Goal: Task Accomplishment & Management: Manage account settings

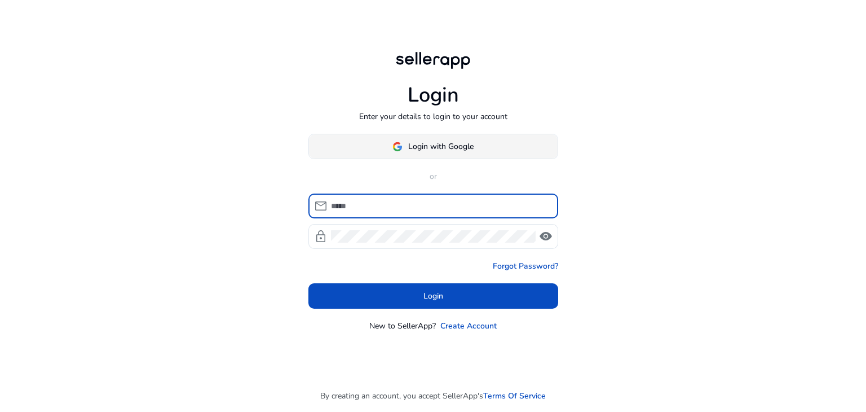
click at [429, 140] on span "Login with Google" at bounding box center [440, 146] width 65 height 12
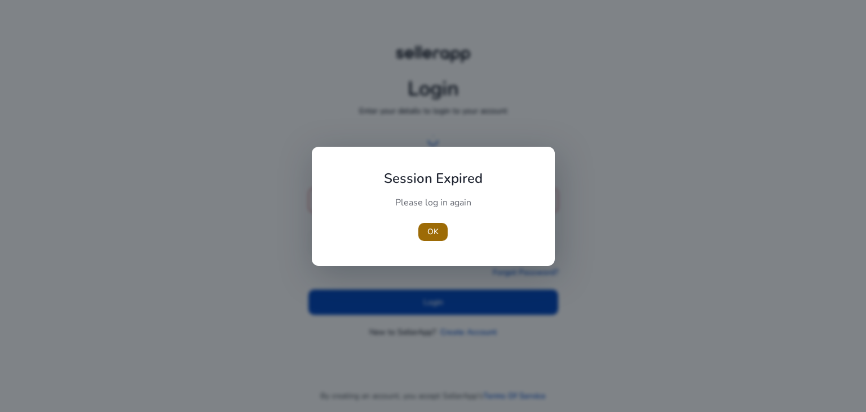
click at [438, 235] on span "OK" at bounding box center [433, 232] width 11 height 12
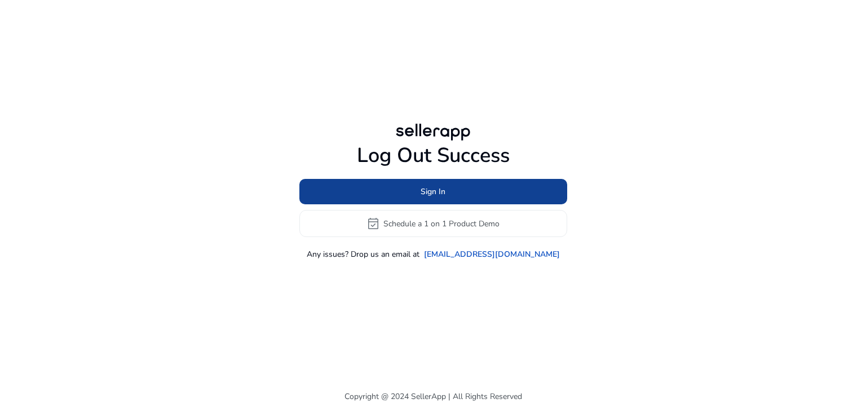
click at [446, 190] on span at bounding box center [434, 191] width 268 height 27
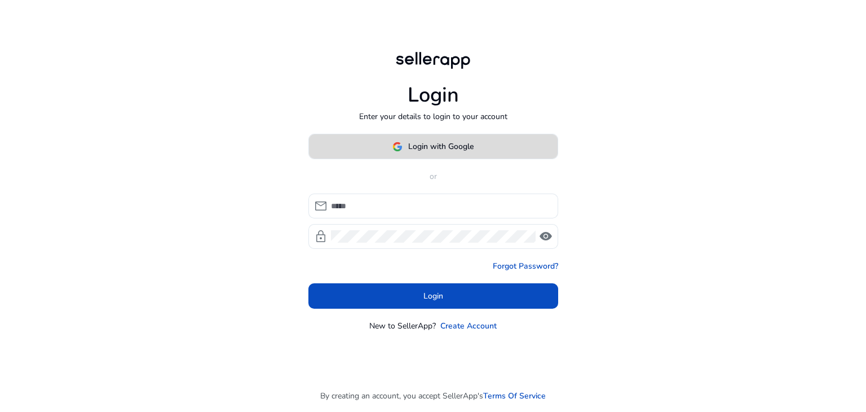
click at [447, 142] on span "Login with Google" at bounding box center [440, 146] width 65 height 12
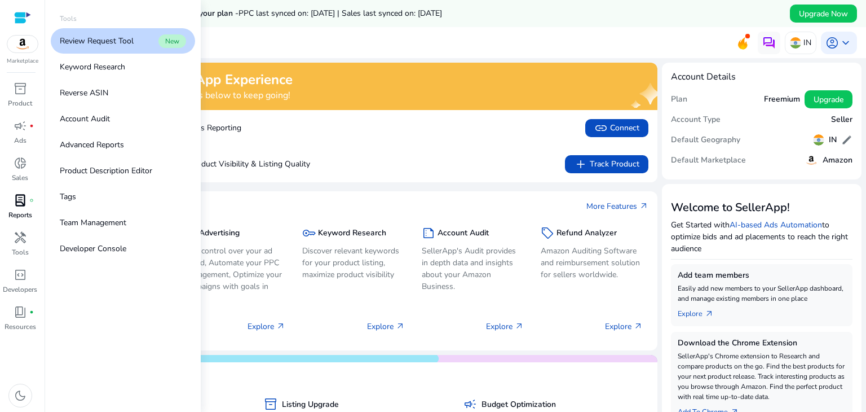
click at [19, 202] on span "lab_profile" at bounding box center [21, 200] width 14 height 14
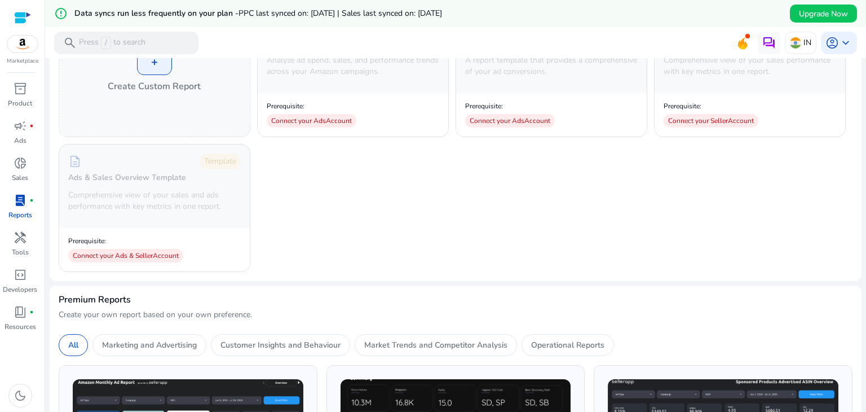
scroll to position [56, 0]
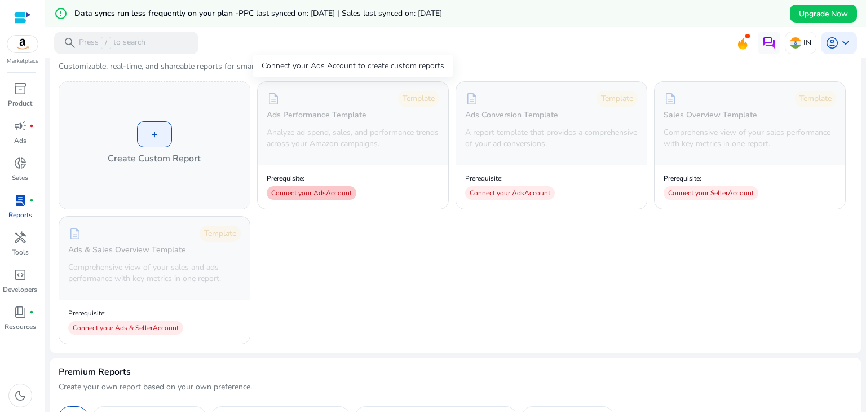
click at [334, 193] on div "Connect your Ads Account" at bounding box center [312, 193] width 90 height 14
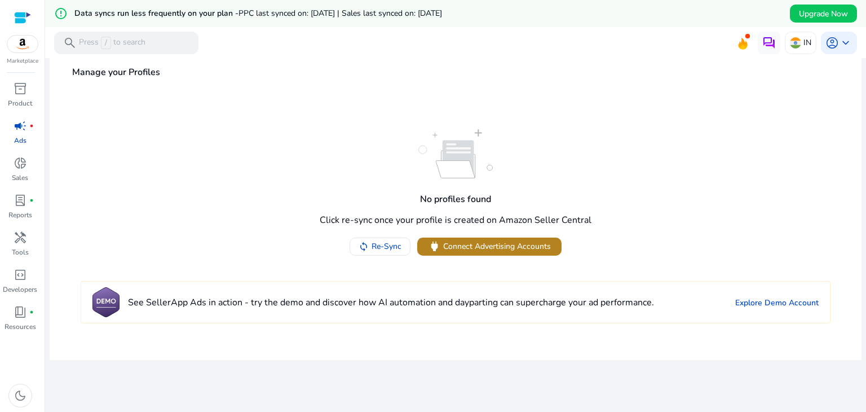
click at [481, 245] on span "Connect Advertising Accounts" at bounding box center [497, 246] width 108 height 12
click at [20, 130] on span "campaign" at bounding box center [21, 126] width 14 height 14
click at [490, 240] on span "Connect Advertising Accounts" at bounding box center [497, 246] width 108 height 12
click at [22, 212] on p "Reports" at bounding box center [20, 215] width 24 height 10
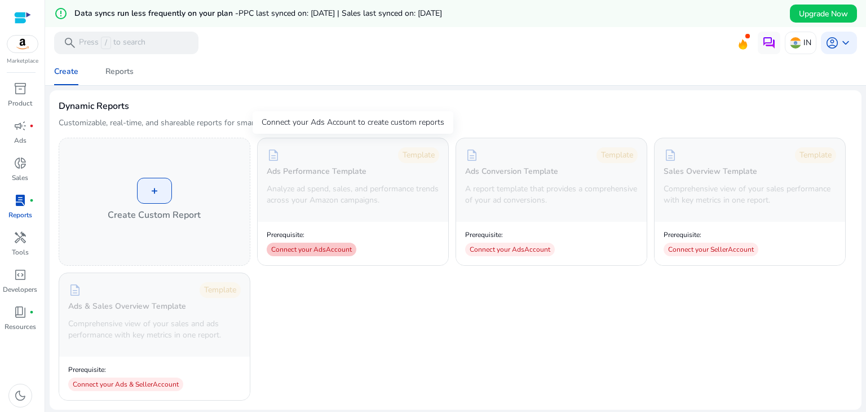
click at [303, 249] on div "Connect your Ads Account" at bounding box center [312, 250] width 90 height 14
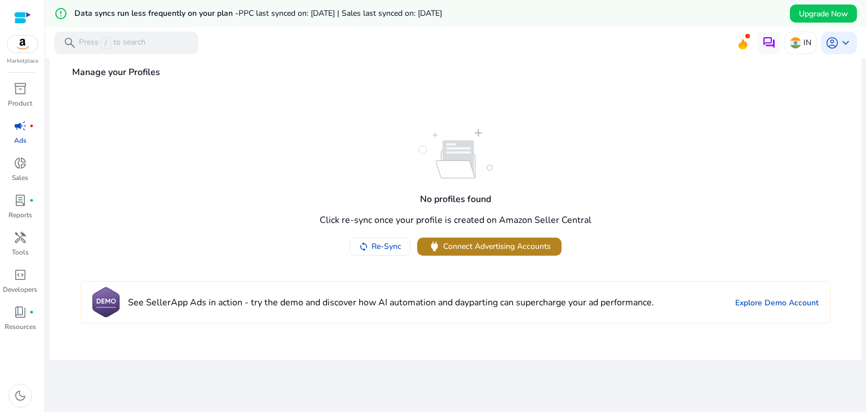
click at [467, 250] on span "Connect Advertising Accounts" at bounding box center [497, 246] width 108 height 12
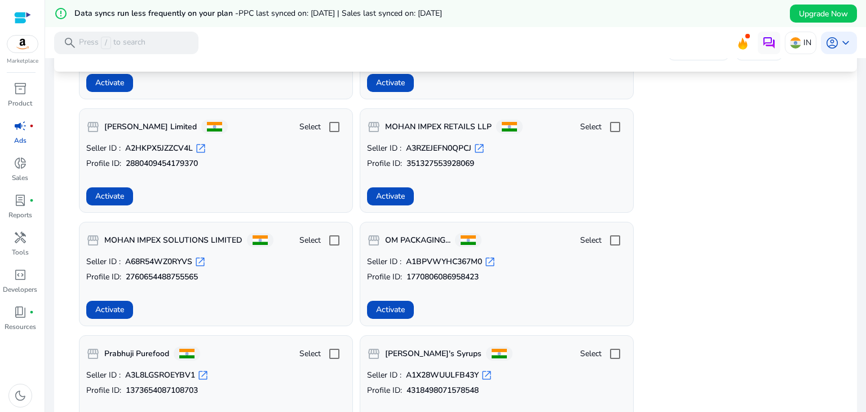
scroll to position [508, 0]
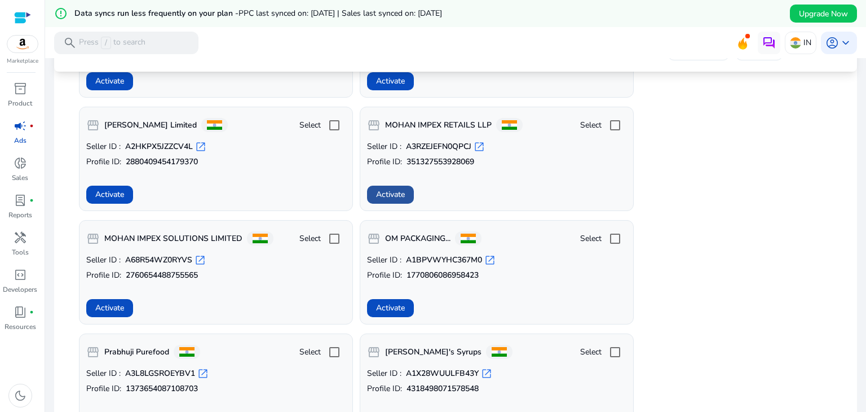
click at [397, 190] on span "Activate" at bounding box center [390, 194] width 29 height 12
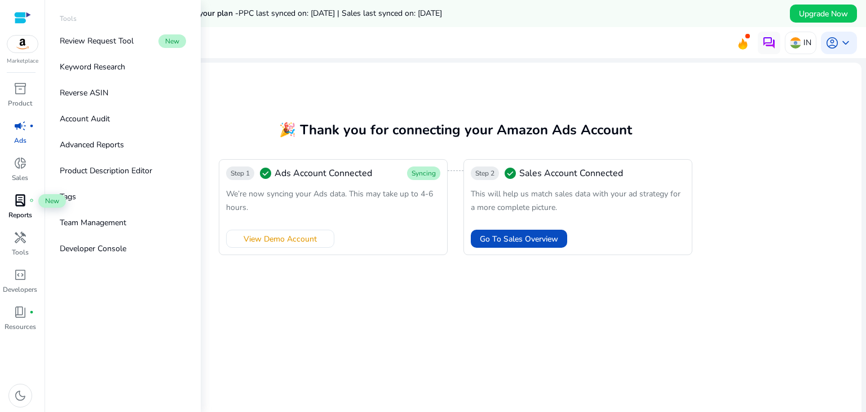
click at [15, 206] on span "lab_profile" at bounding box center [21, 200] width 14 height 14
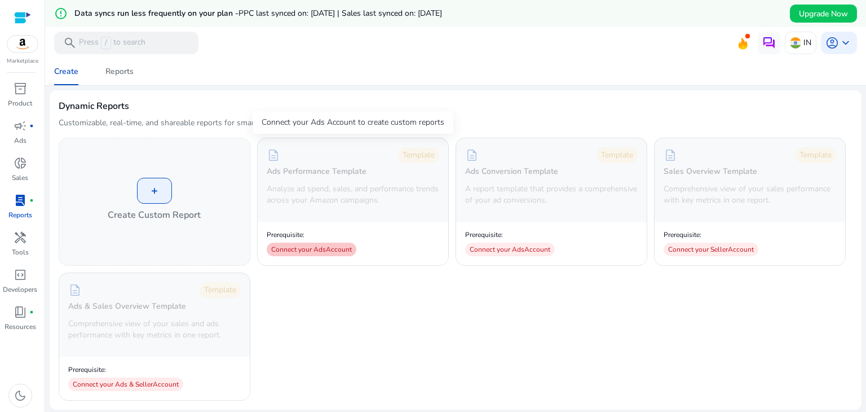
click at [315, 249] on div "Connect your Ads Account" at bounding box center [312, 250] width 90 height 14
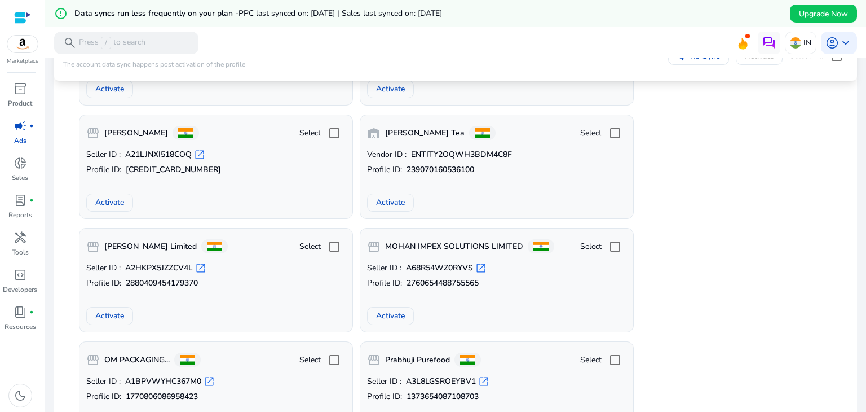
scroll to position [113, 0]
